Goal: Manage account settings

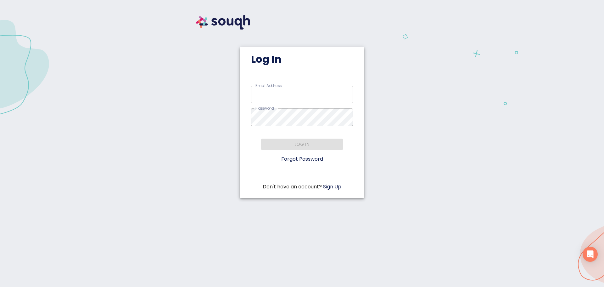
type input "home@leahcarroll.ca"
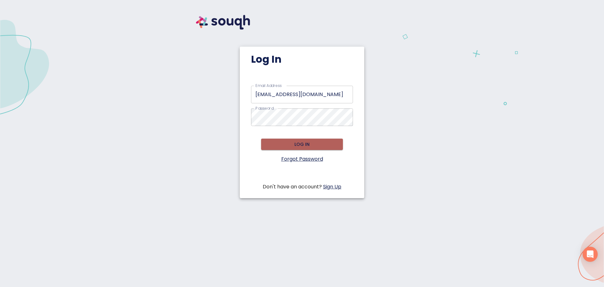
click at [307, 143] on span "Log in" at bounding box center [302, 144] width 72 height 8
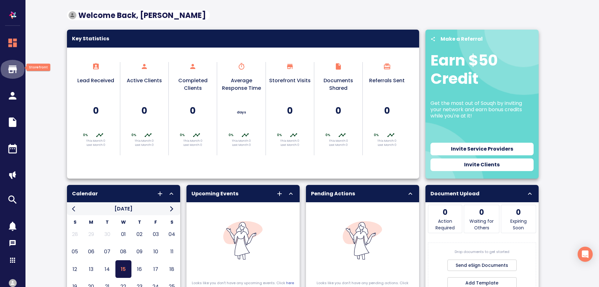
click at [12, 66] on icon "button" at bounding box center [12, 69] width 8 height 8
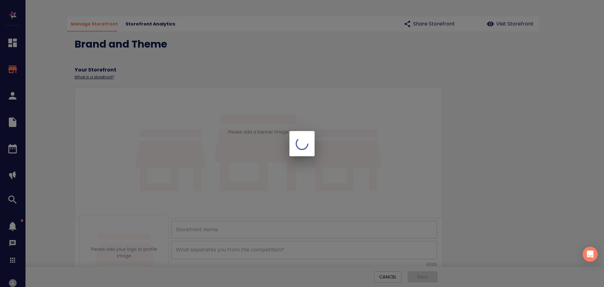
type input "[PERSON_NAME]"
checkbox input "true"
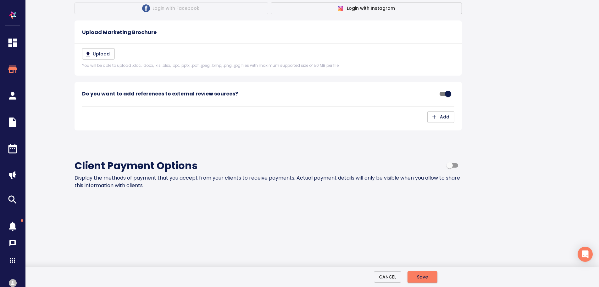
scroll to position [783, 0]
